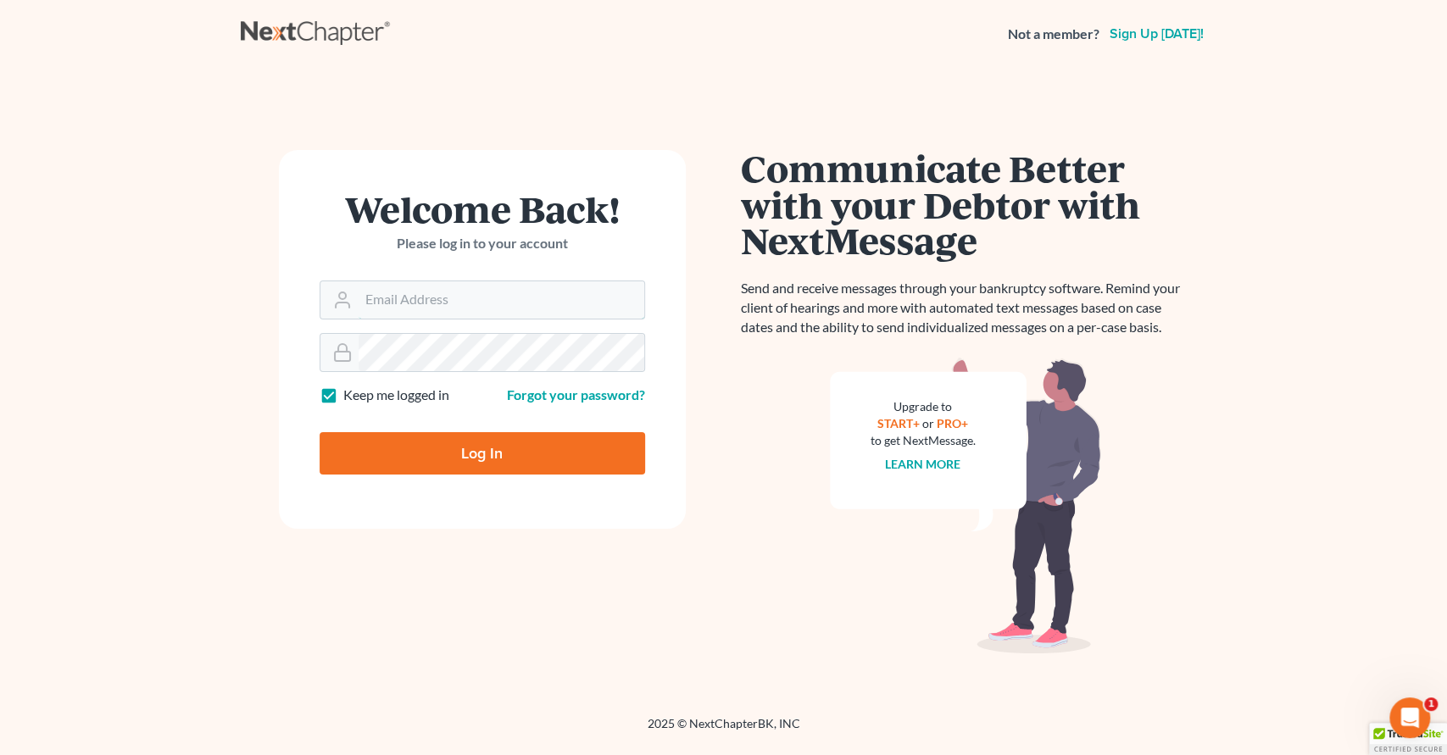
type input "[EMAIL_ADDRESS][DOMAIN_NAME]"
drag, startPoint x: 444, startPoint y: 456, endPoint x: 702, endPoint y: 414, distance: 261.2
click at [444, 457] on input "Log In" at bounding box center [483, 453] width 326 height 42
type input "Thinking..."
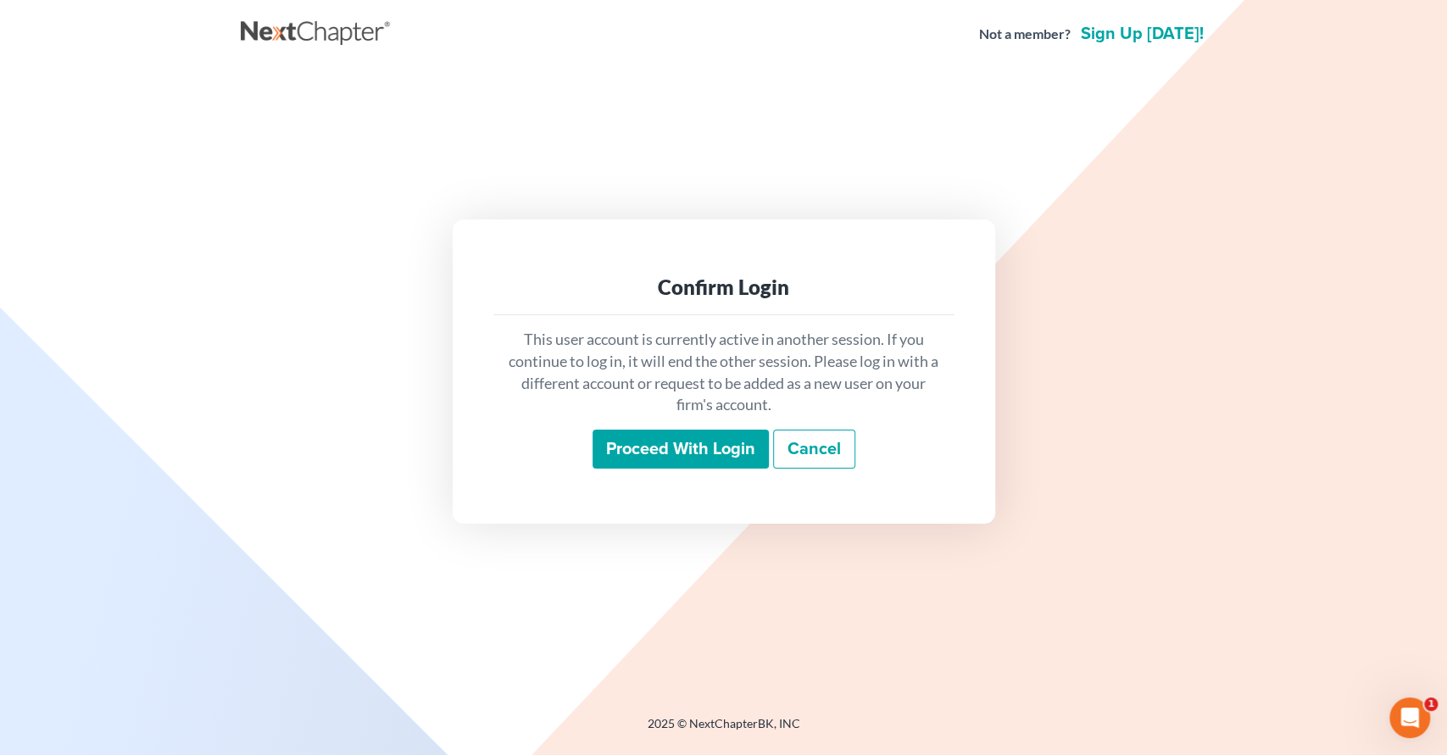
drag, startPoint x: 718, startPoint y: 445, endPoint x: 868, endPoint y: 409, distance: 154.4
click at [718, 445] on input "Proceed with login" at bounding box center [681, 449] width 176 height 39
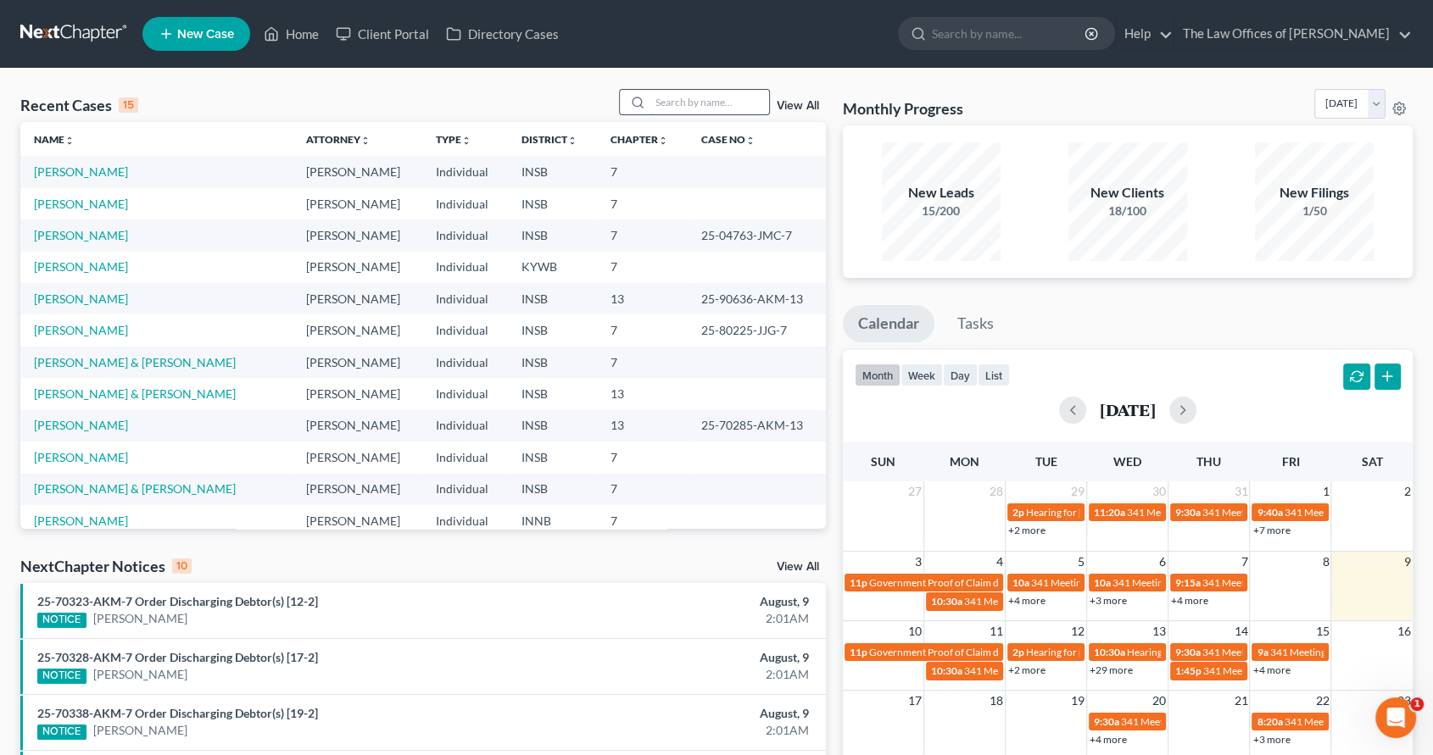
click at [716, 107] on input "search" at bounding box center [709, 102] width 119 height 25
type input "[PERSON_NAME]"
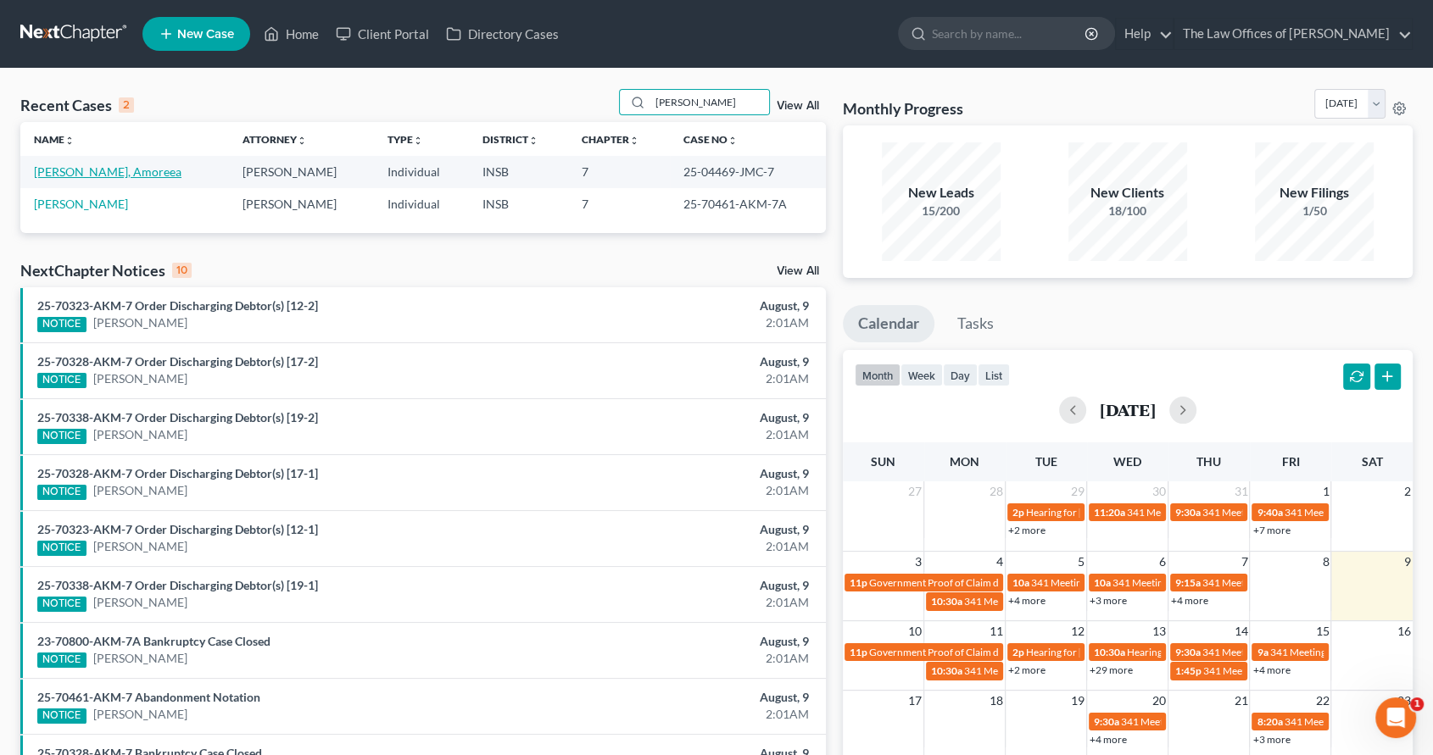
click at [101, 164] on link "[PERSON_NAME], Amoreea" at bounding box center [108, 171] width 148 height 14
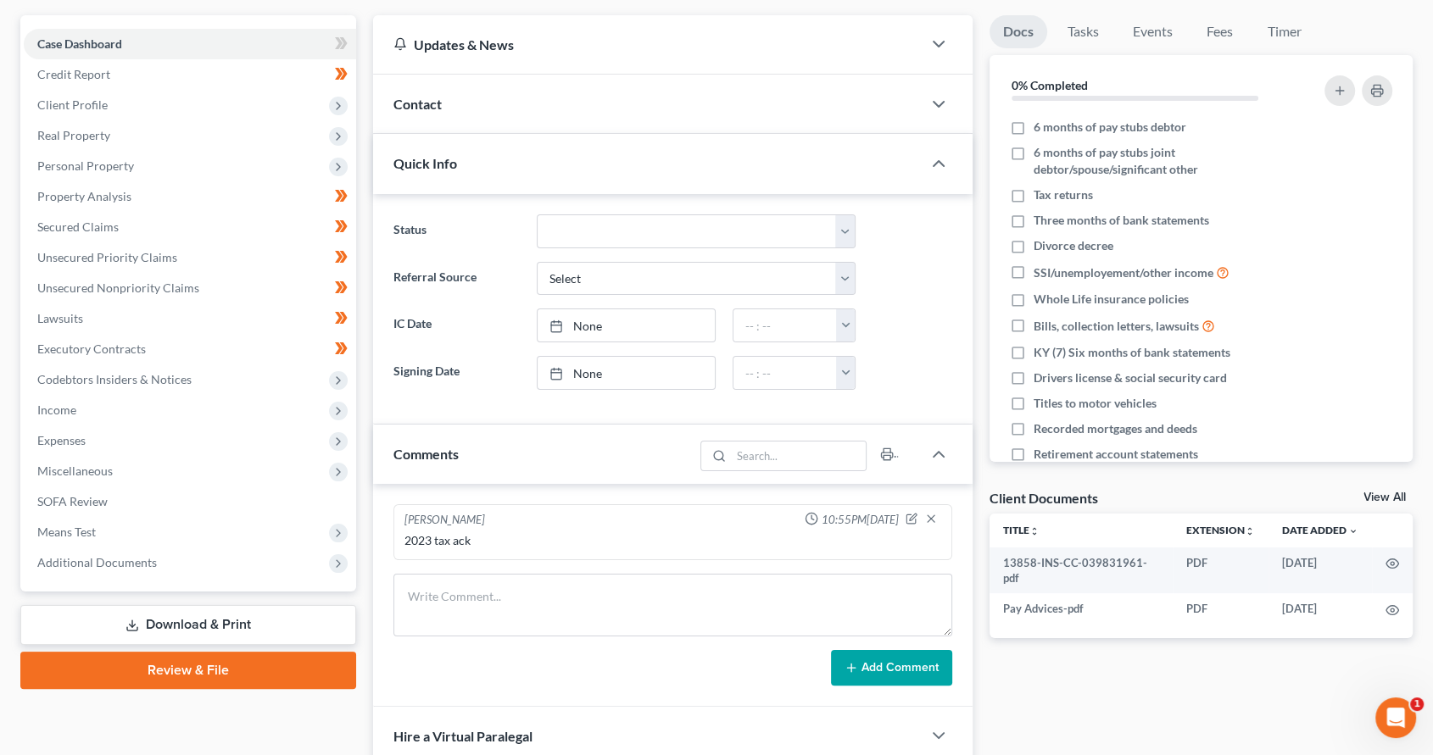
scroll to position [188, 0]
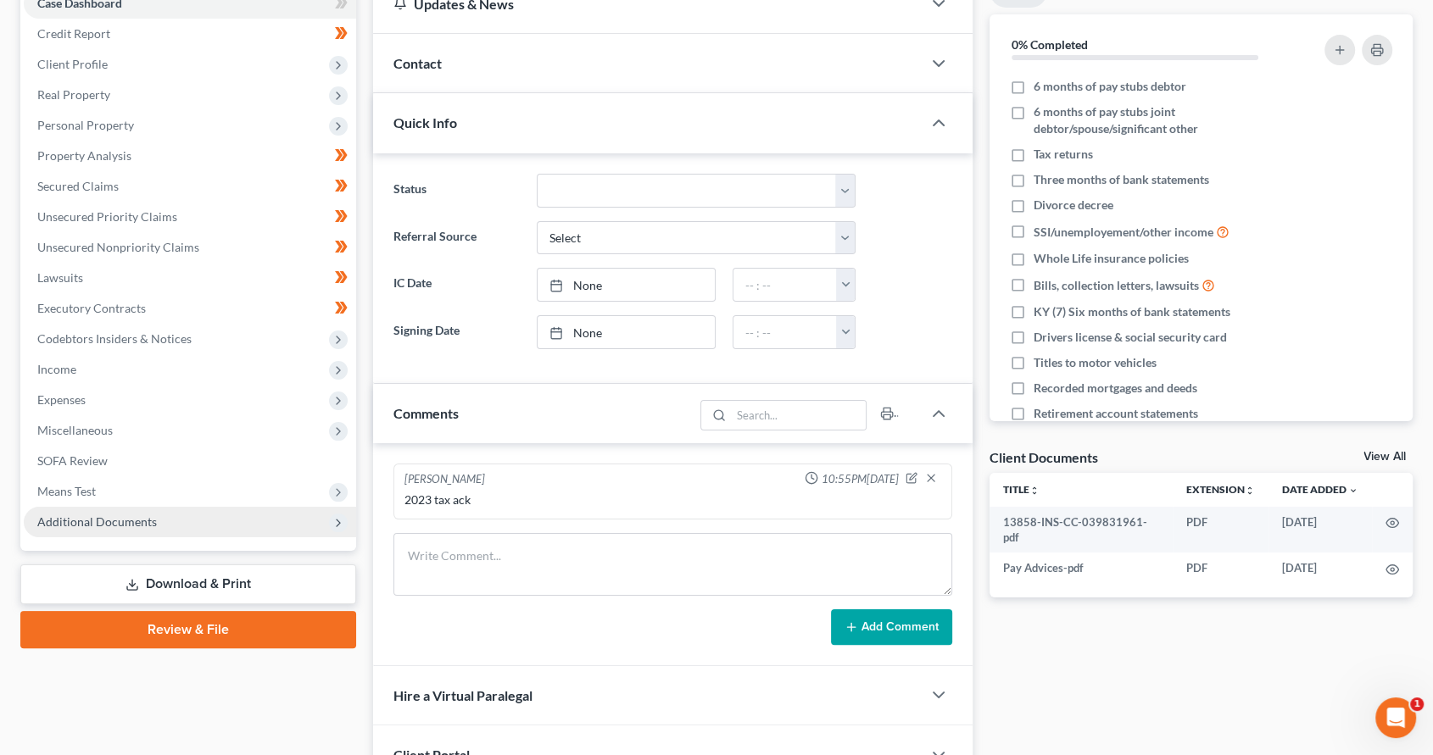
click at [165, 507] on span "Additional Documents" at bounding box center [190, 522] width 332 height 31
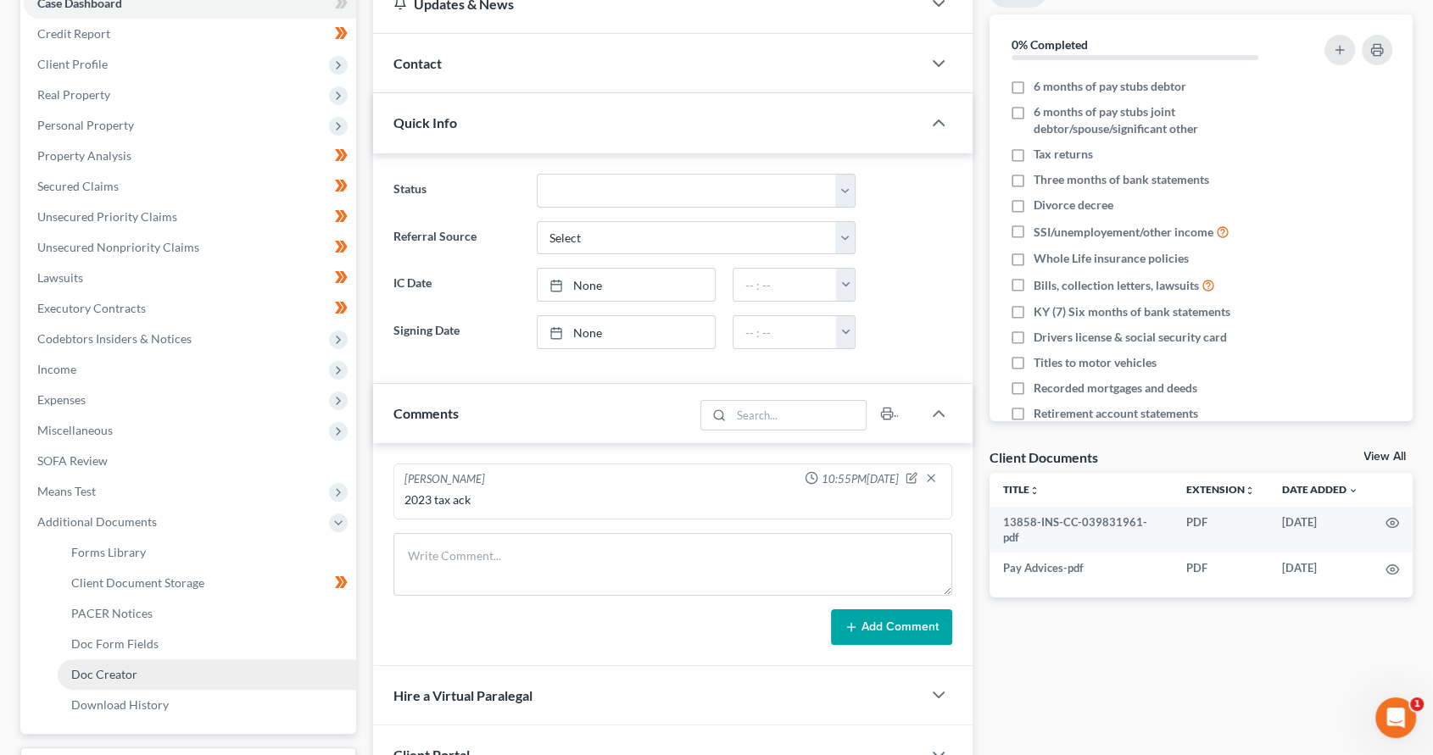
click at [156, 669] on link "Doc Creator" at bounding box center [207, 675] width 298 height 31
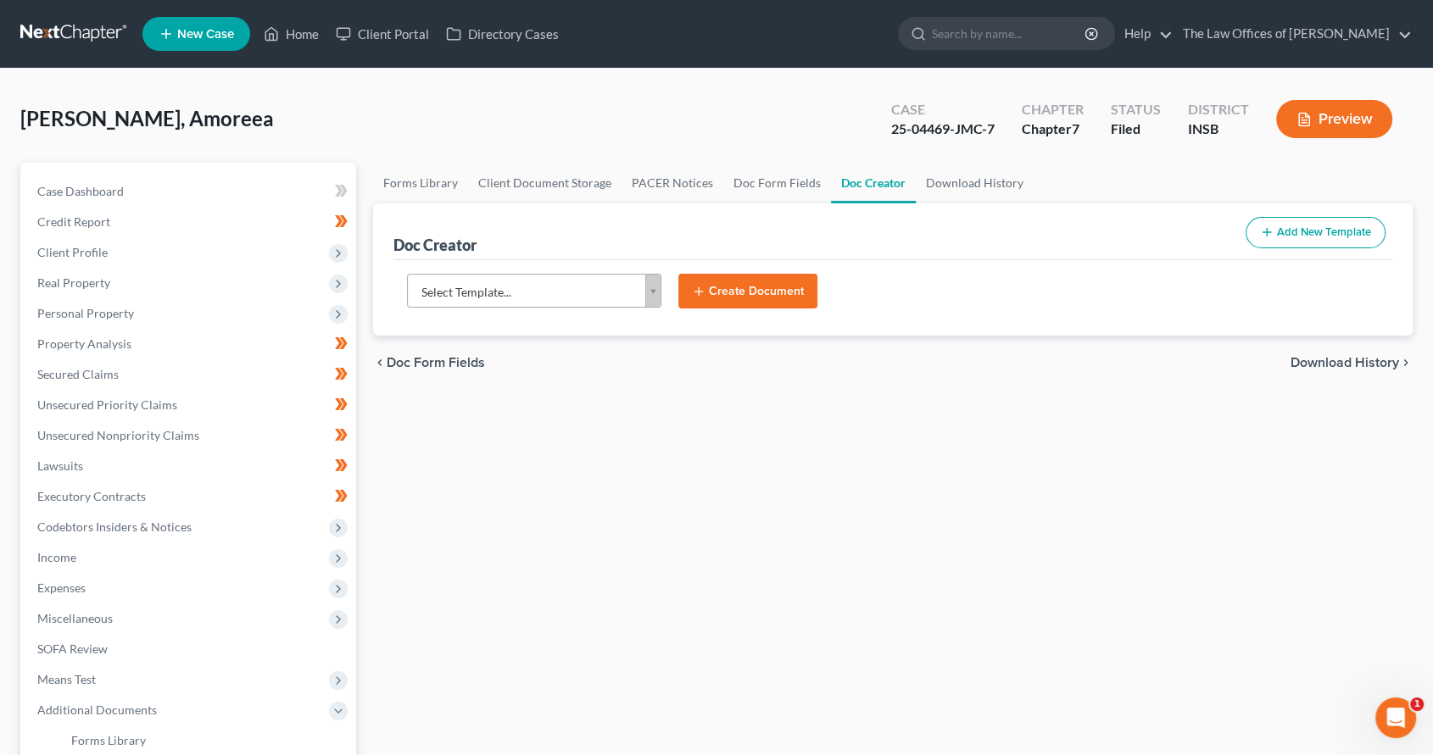
click at [619, 287] on body "Home New Case Client Portal Directory Cases The Law Offices of [PERSON_NAME] [P…" at bounding box center [716, 542] width 1433 height 1084
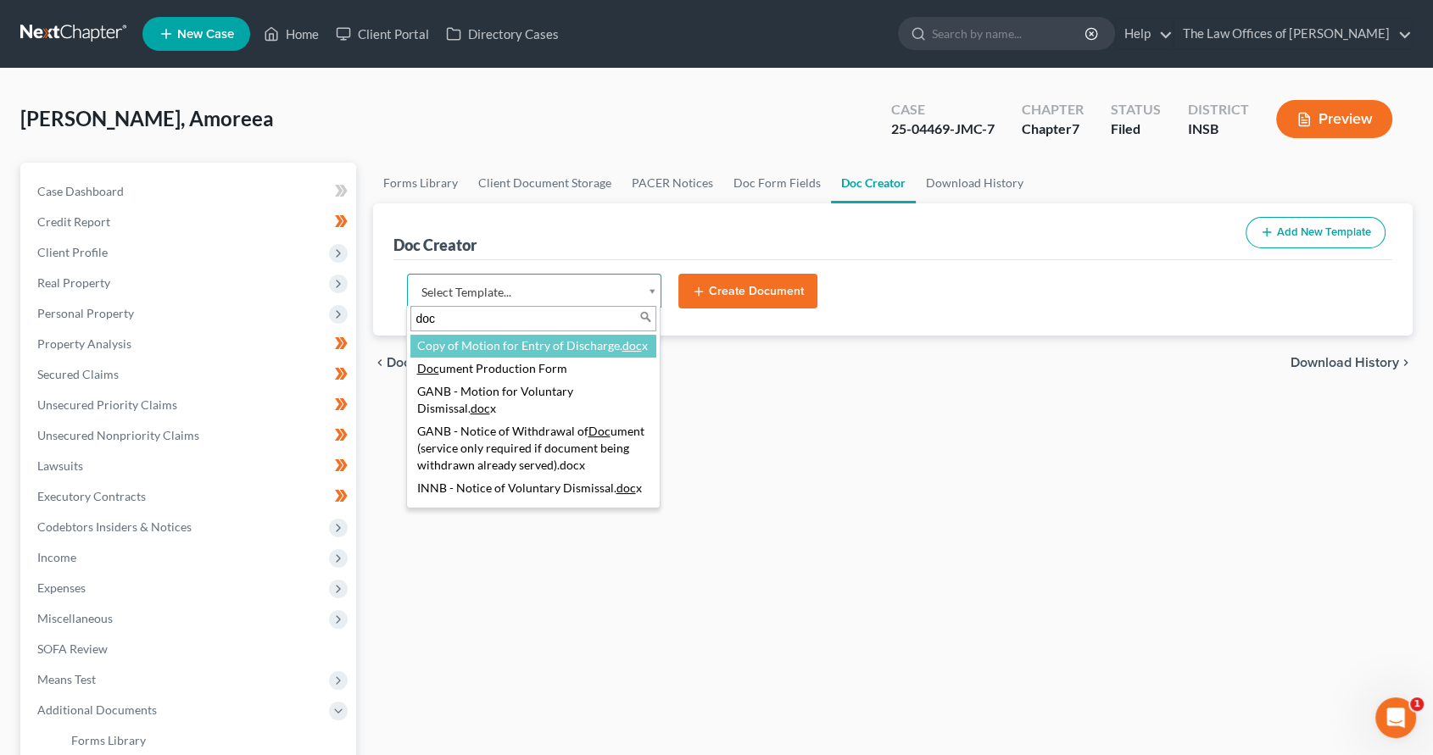
type input "docu"
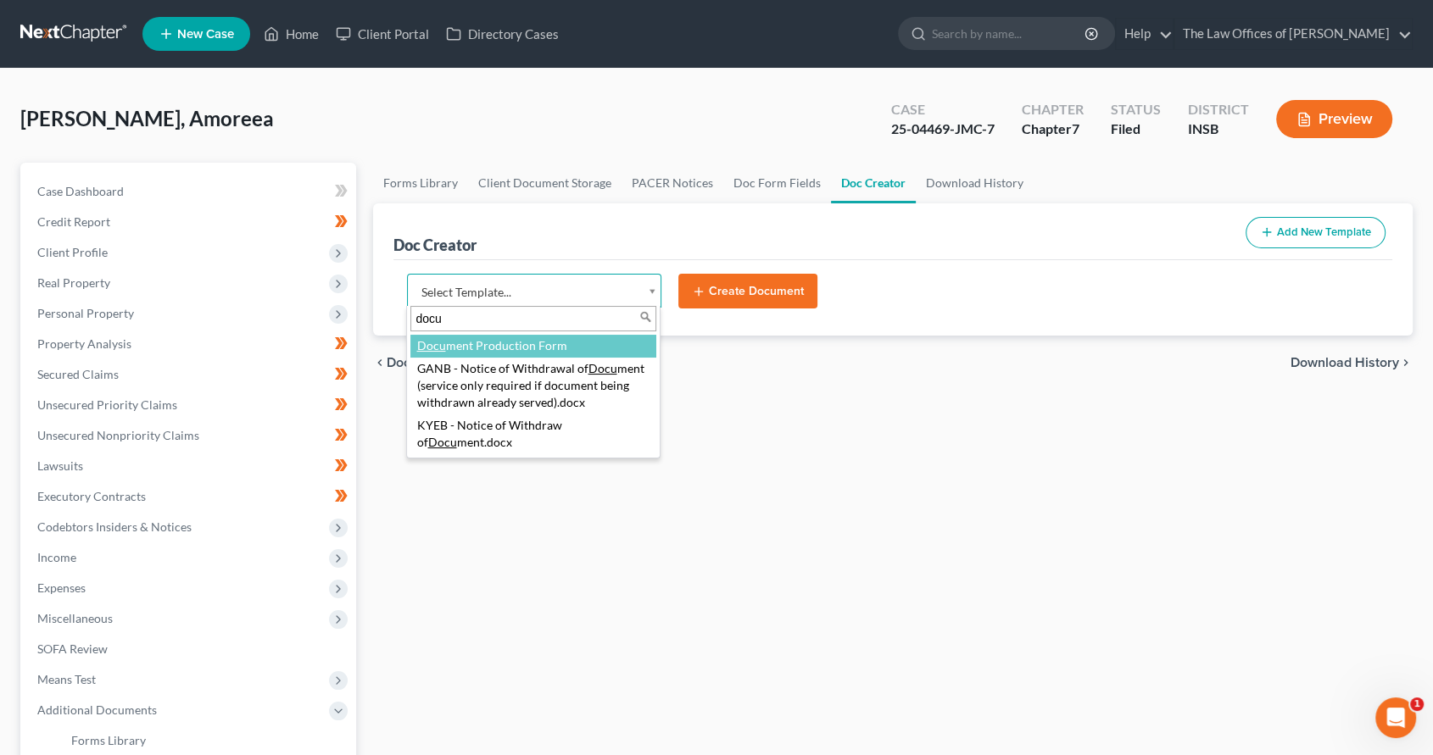
select select "107918"
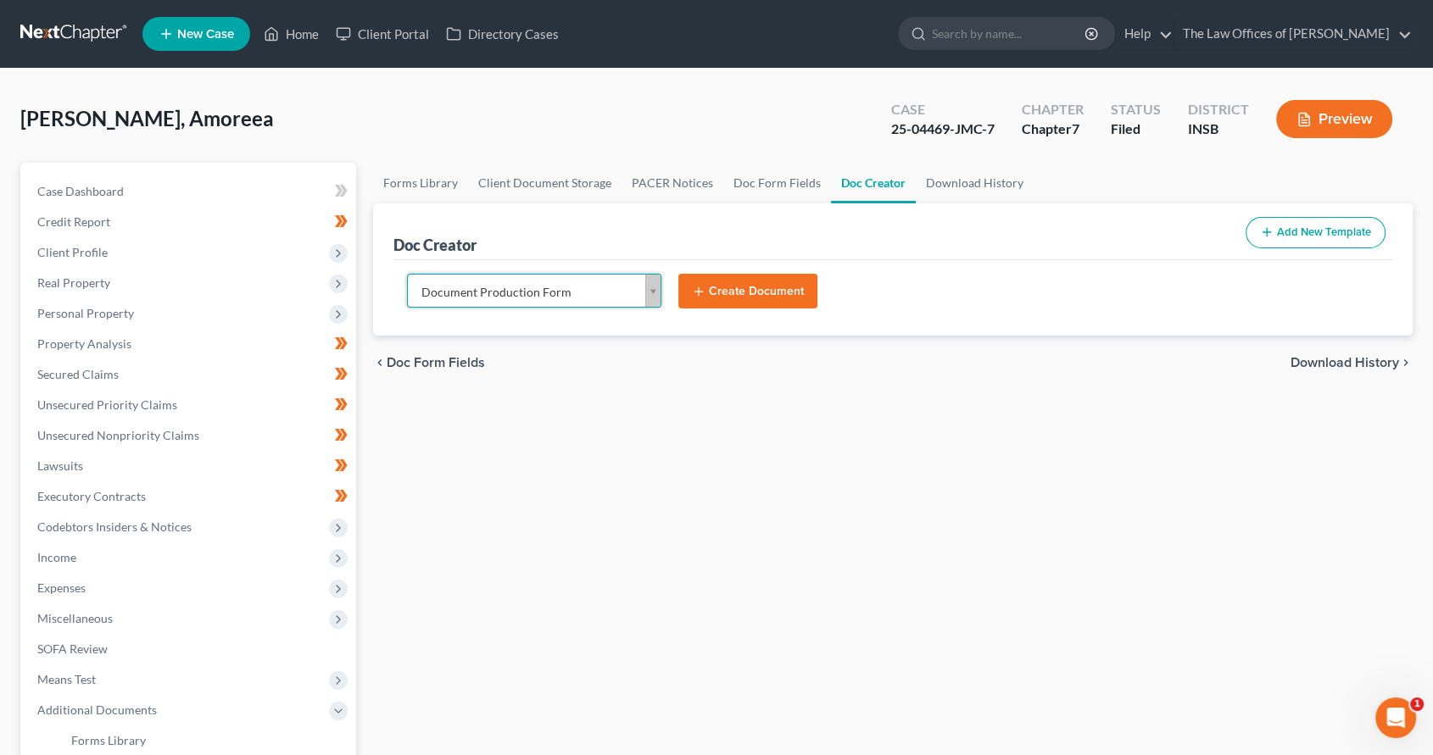
click at [721, 296] on button "Create Document" at bounding box center [747, 292] width 139 height 36
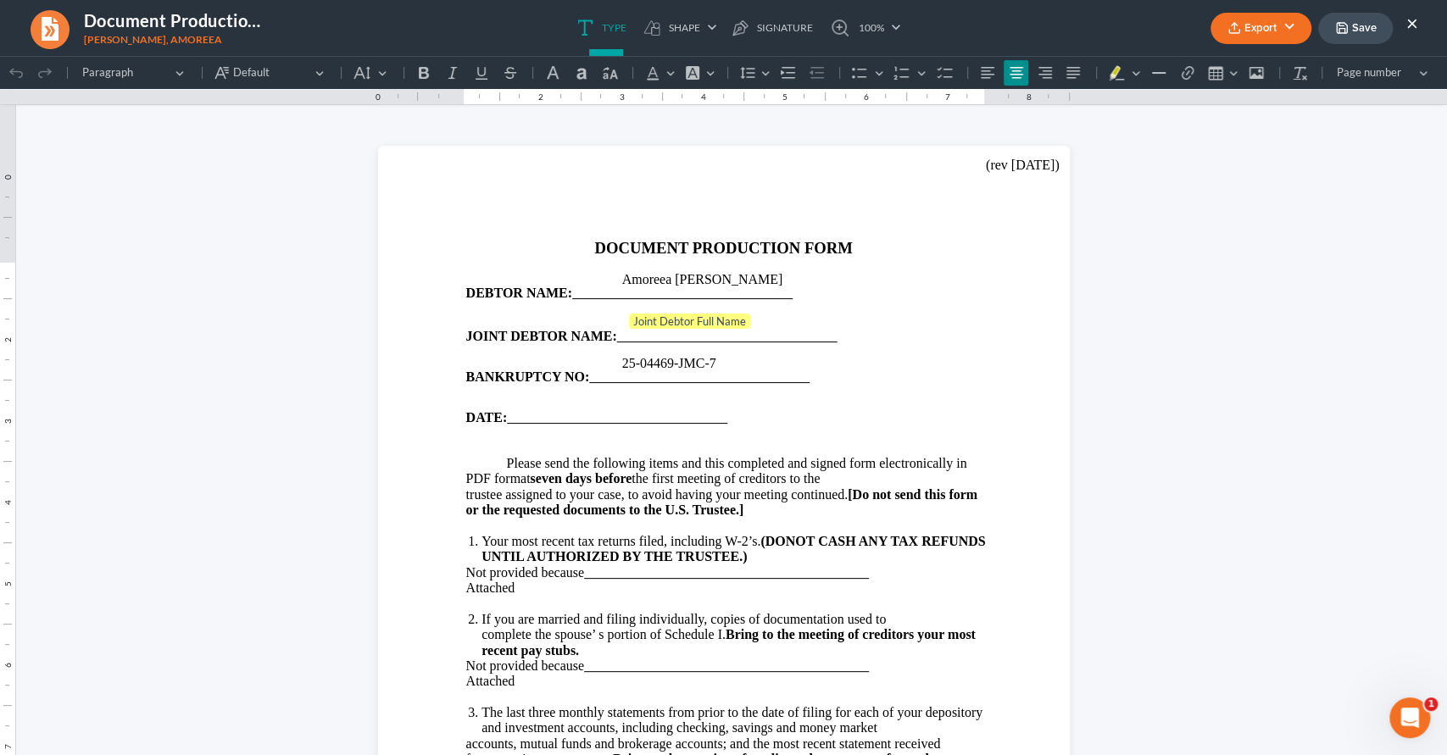
click at [1268, 27] on button "Export" at bounding box center [1261, 28] width 101 height 31
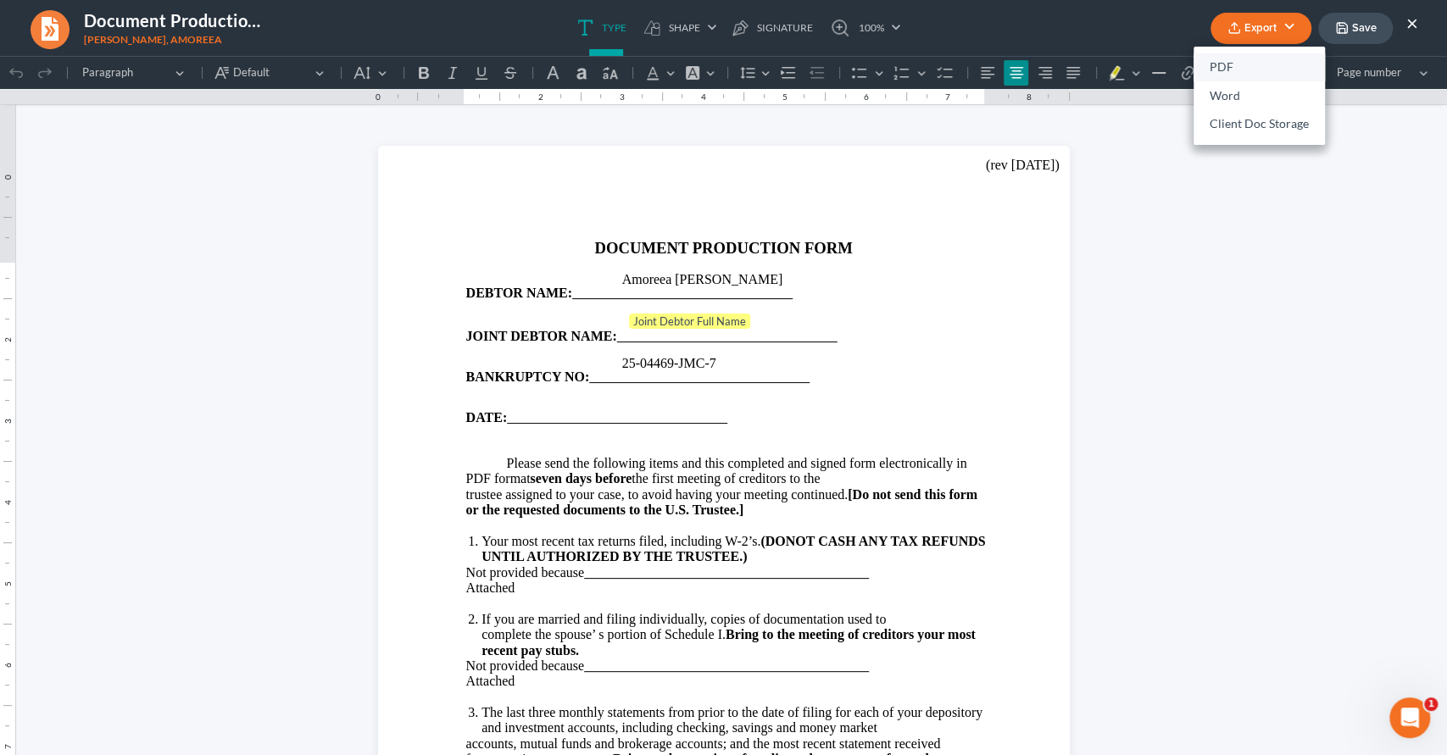
click at [1235, 70] on link "PDF" at bounding box center [1259, 67] width 131 height 29
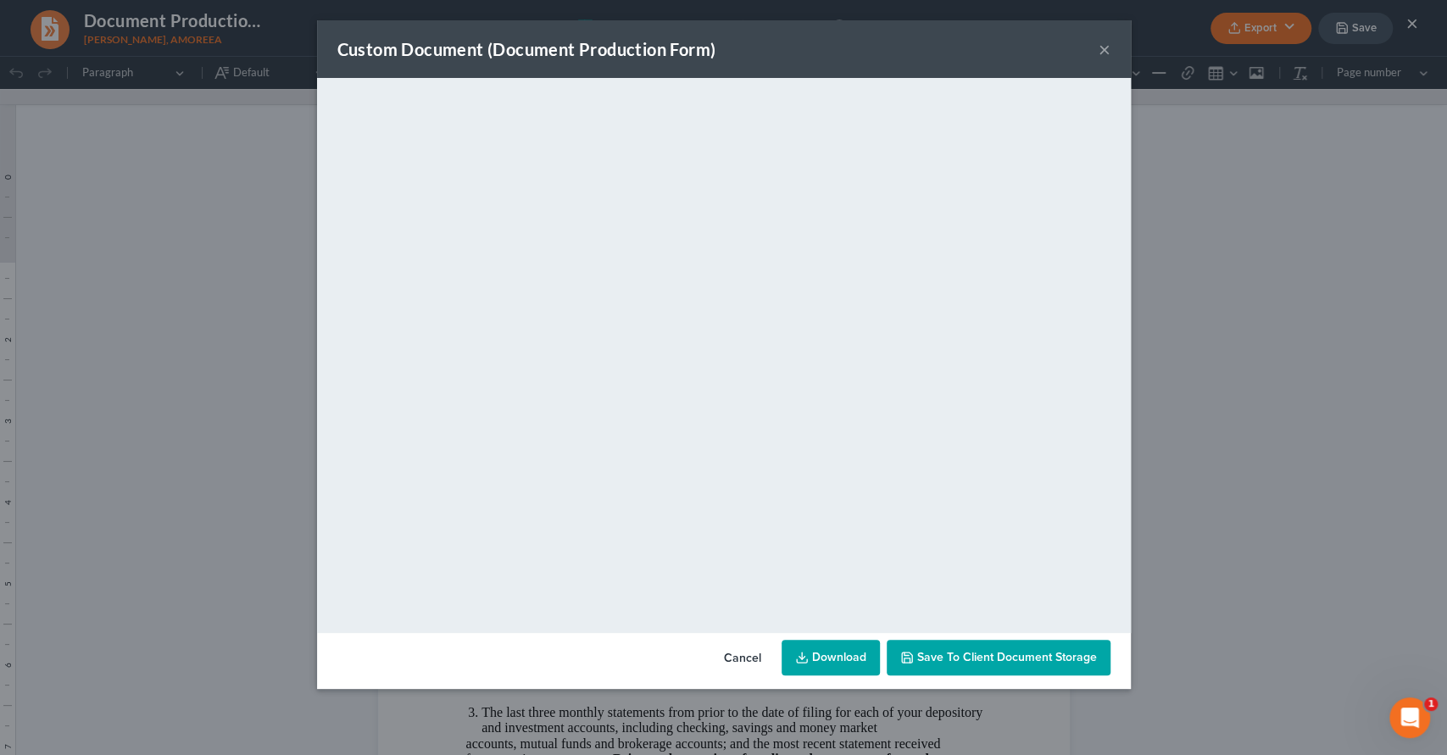
click at [1105, 41] on button "×" at bounding box center [1105, 49] width 12 height 20
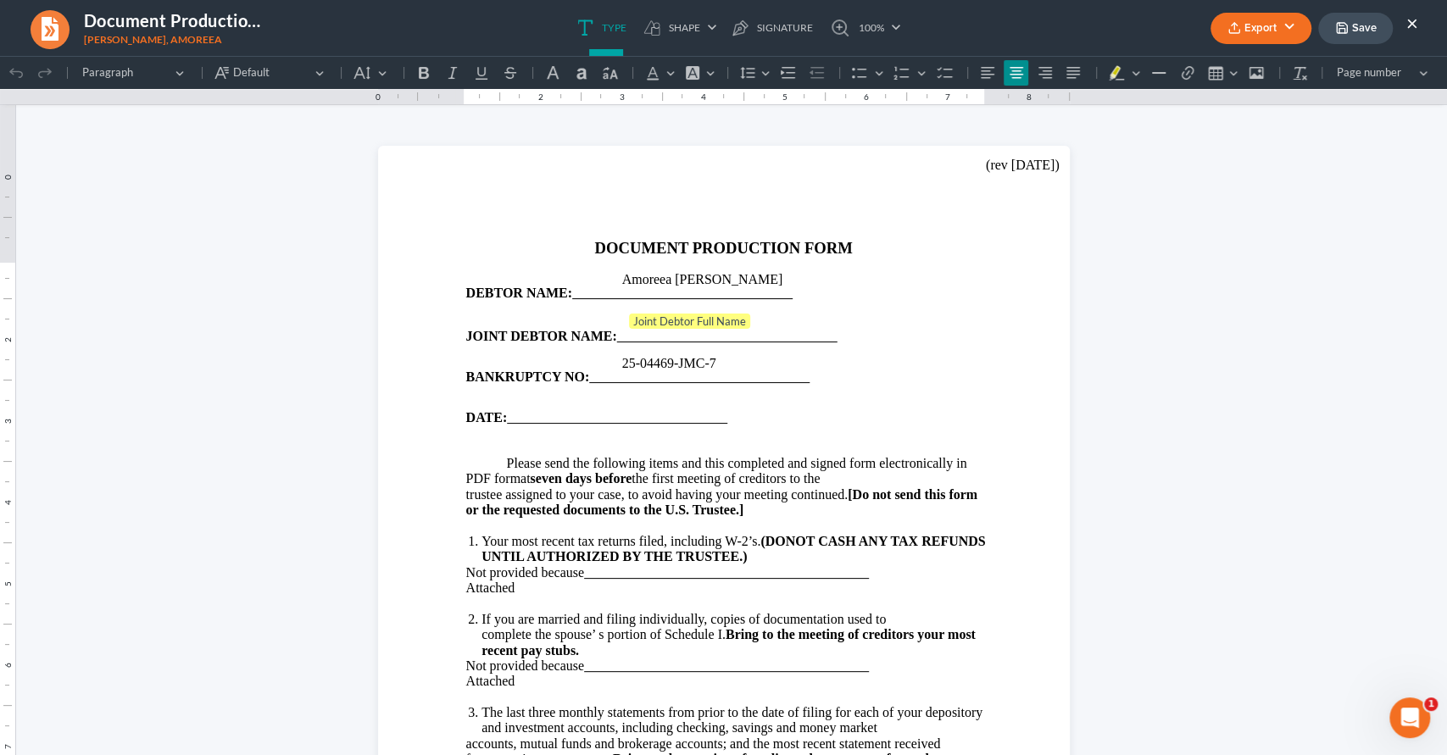
click at [1405, 26] on ul "Export PDF Word Client Doc Storage Save ×" at bounding box center [1315, 28] width 208 height 36
